Goal: Task Accomplishment & Management: Use online tool/utility

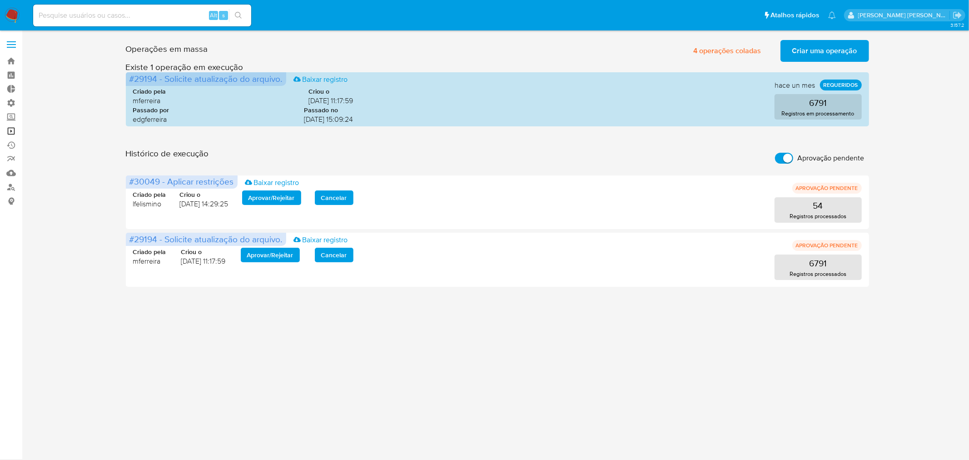
click at [9, 128] on link "Operações em massa" at bounding box center [54, 131] width 108 height 14
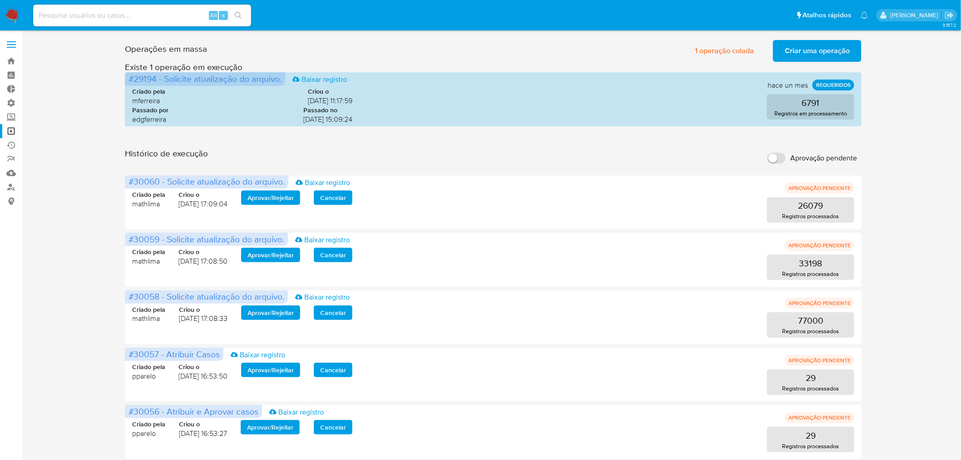
click at [773, 153] on input "Aprovação pendente" at bounding box center [777, 158] width 18 height 11
checkbox input "true"
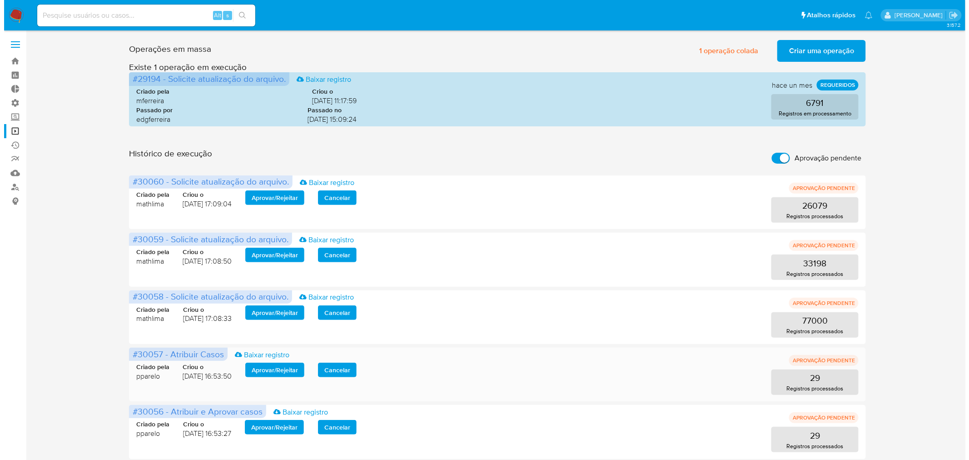
scroll to position [50, 0]
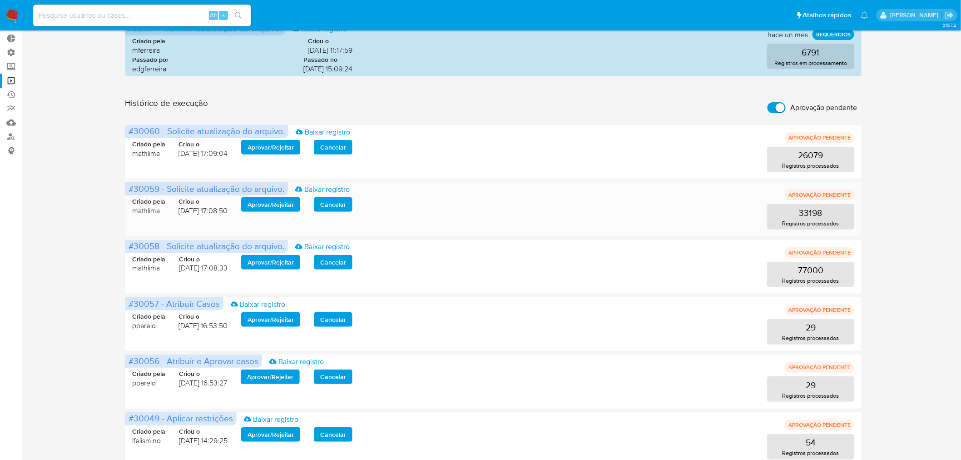
click at [342, 204] on span "Cancelar" at bounding box center [333, 204] width 26 height 13
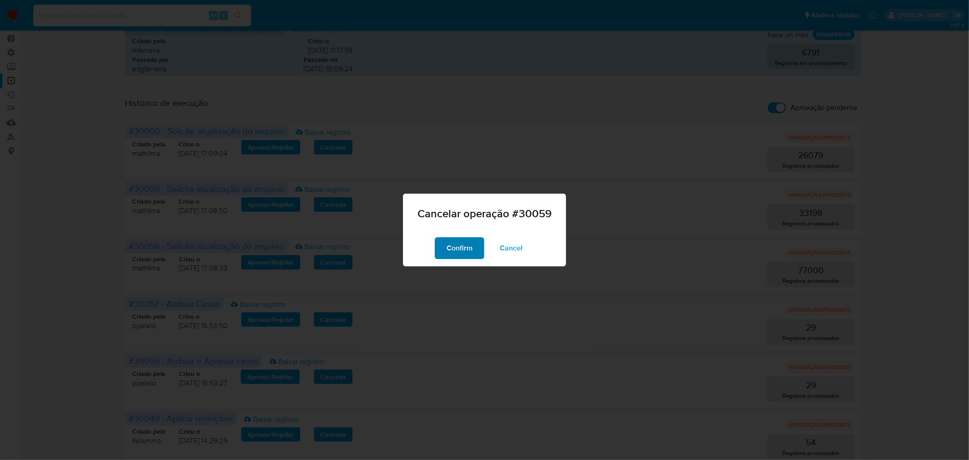
click at [469, 252] on span "Confirm" at bounding box center [460, 248] width 26 height 20
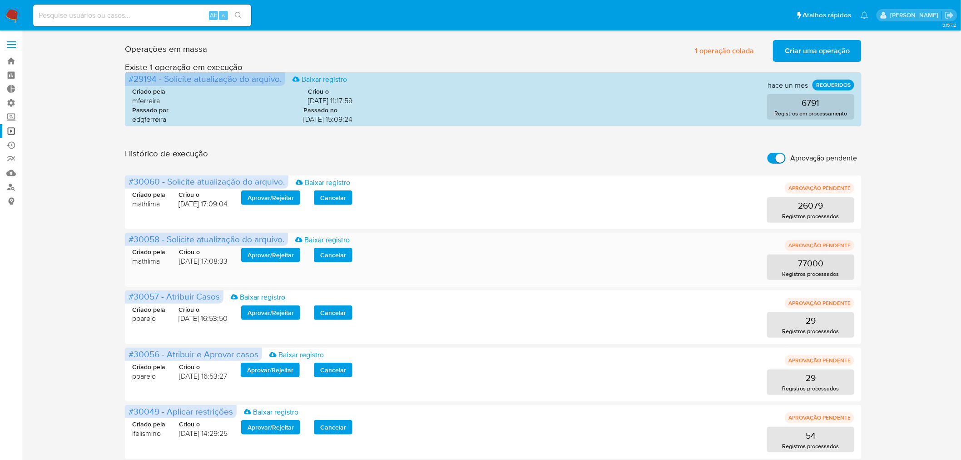
click at [270, 252] on span "Aprovar / Rejeitar" at bounding box center [271, 255] width 46 height 13
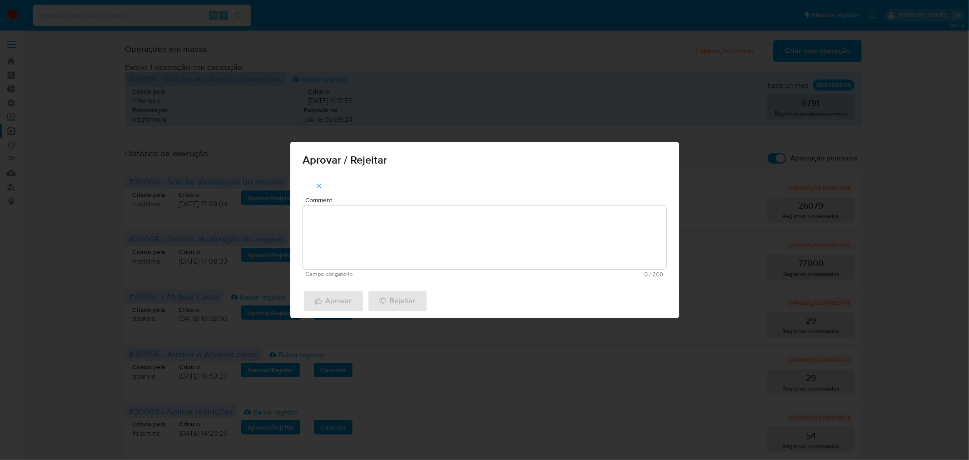
click at [319, 245] on textarea "Comment" at bounding box center [485, 237] width 364 height 64
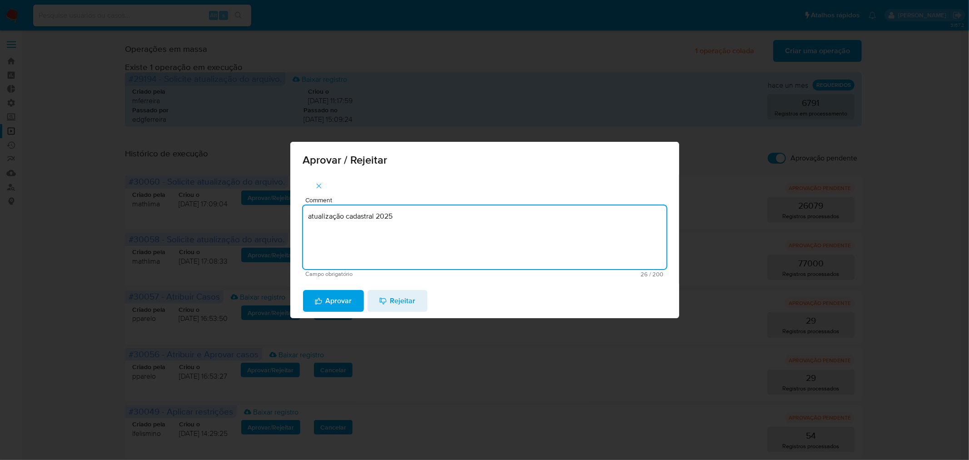
click at [398, 211] on textarea "atualização cadastral 2025" at bounding box center [485, 237] width 364 height 64
type textarea "atualização cadastral 2025"
click at [344, 300] on span "Aprovar" at bounding box center [333, 301] width 37 height 20
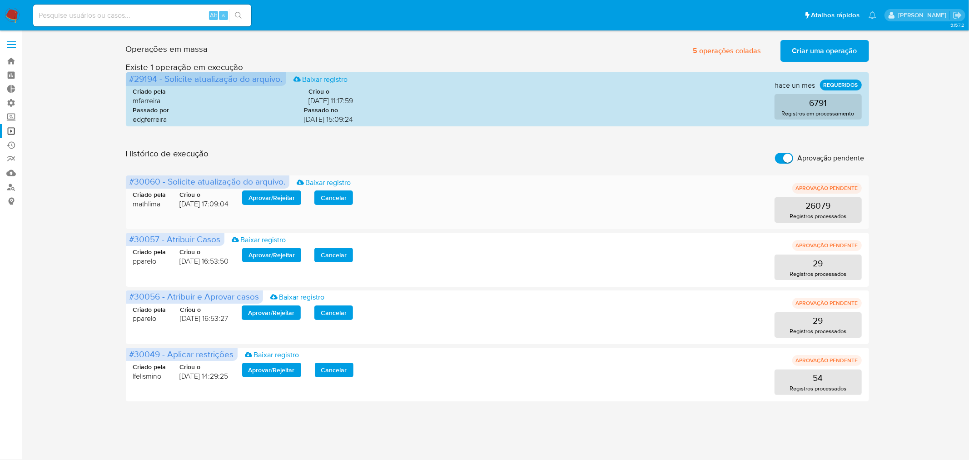
click at [267, 202] on span "Aprovar / Rejeitar" at bounding box center [272, 197] width 46 height 13
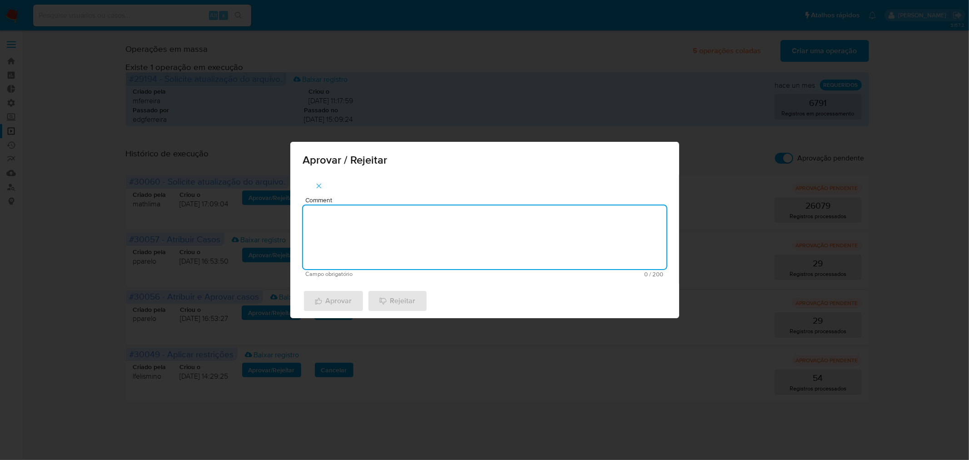
click at [373, 226] on textarea "Comment" at bounding box center [485, 237] width 364 height 64
paste textarea "atualização cadastral 2025"
type textarea "atualização cadastral 2025"
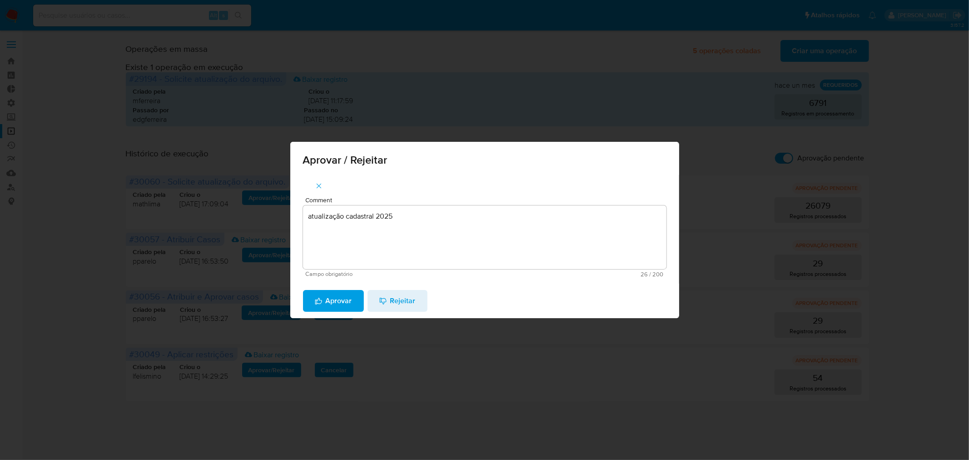
click at [338, 301] on span "Aprovar" at bounding box center [333, 301] width 37 height 20
